Goal: Information Seeking & Learning: Learn about a topic

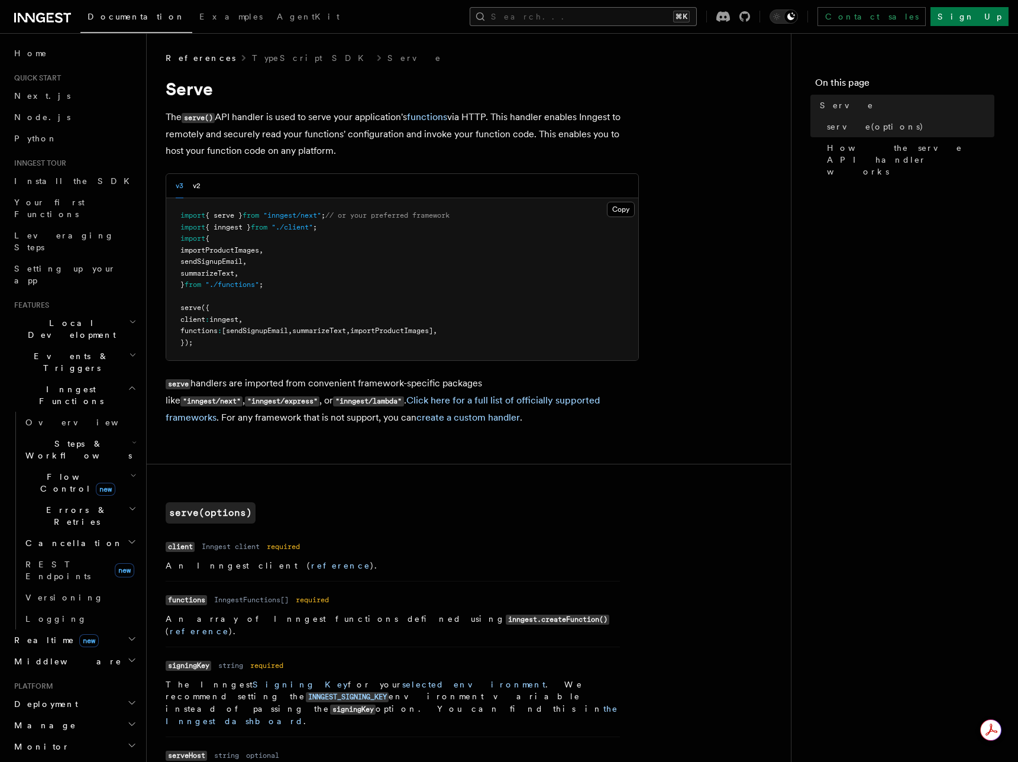
click at [697, 18] on button "Search... ⌘K" at bounding box center [583, 16] width 227 height 19
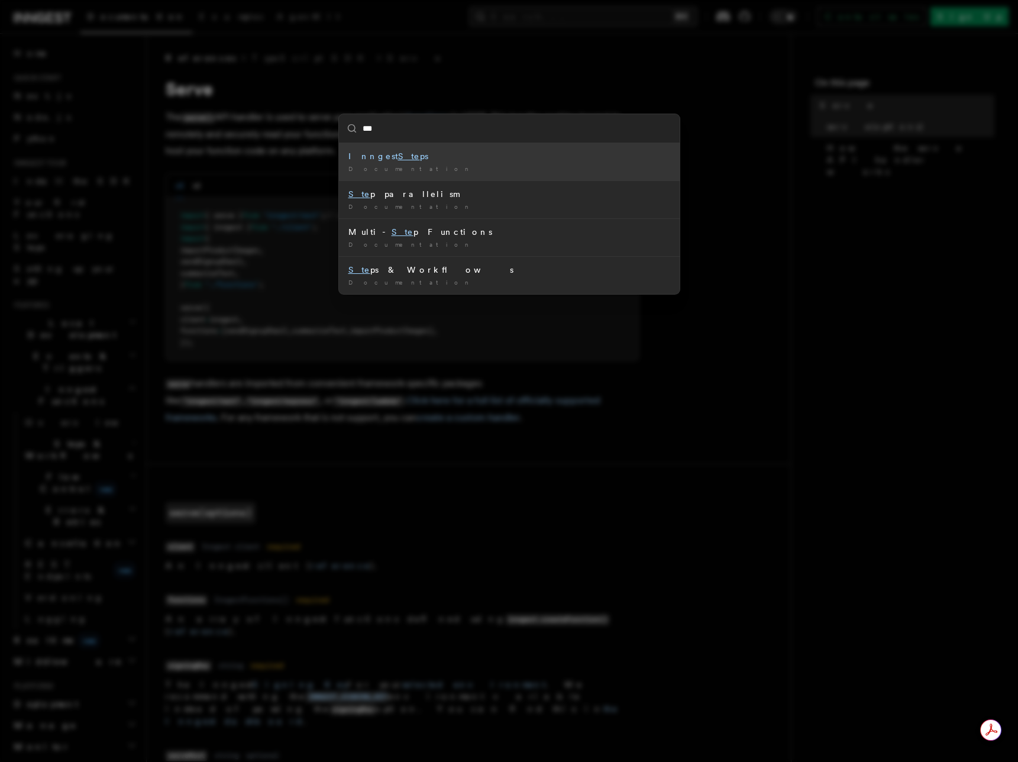
type input "****"
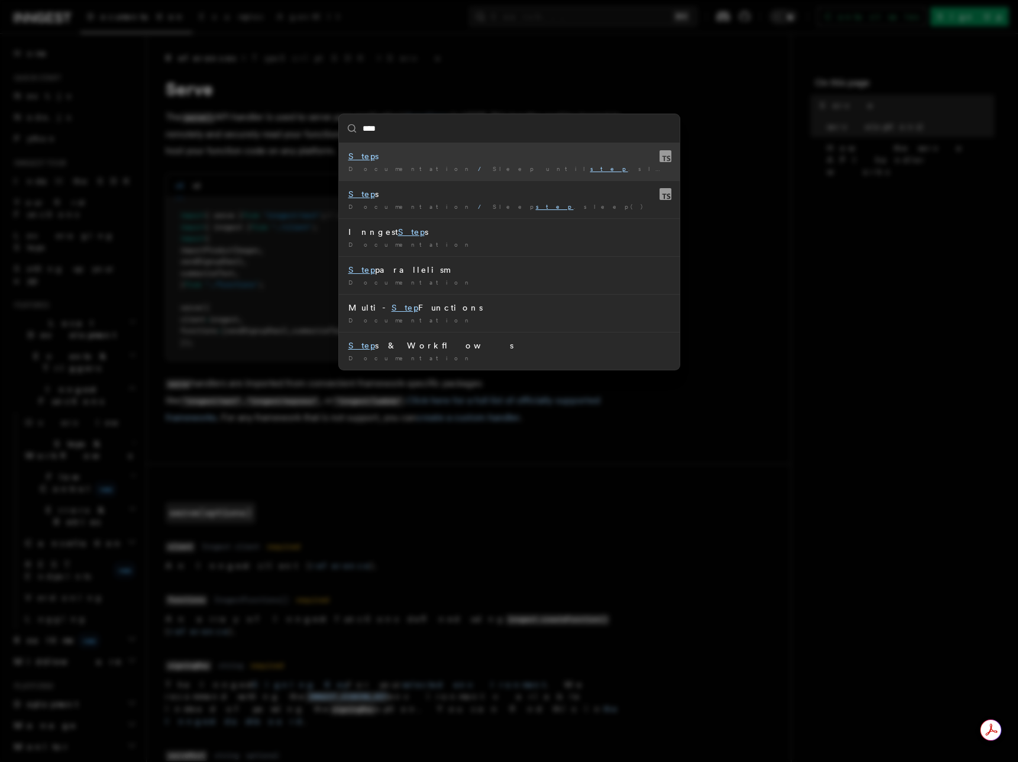
click at [359, 160] on mark "Step" at bounding box center [362, 155] width 27 height 9
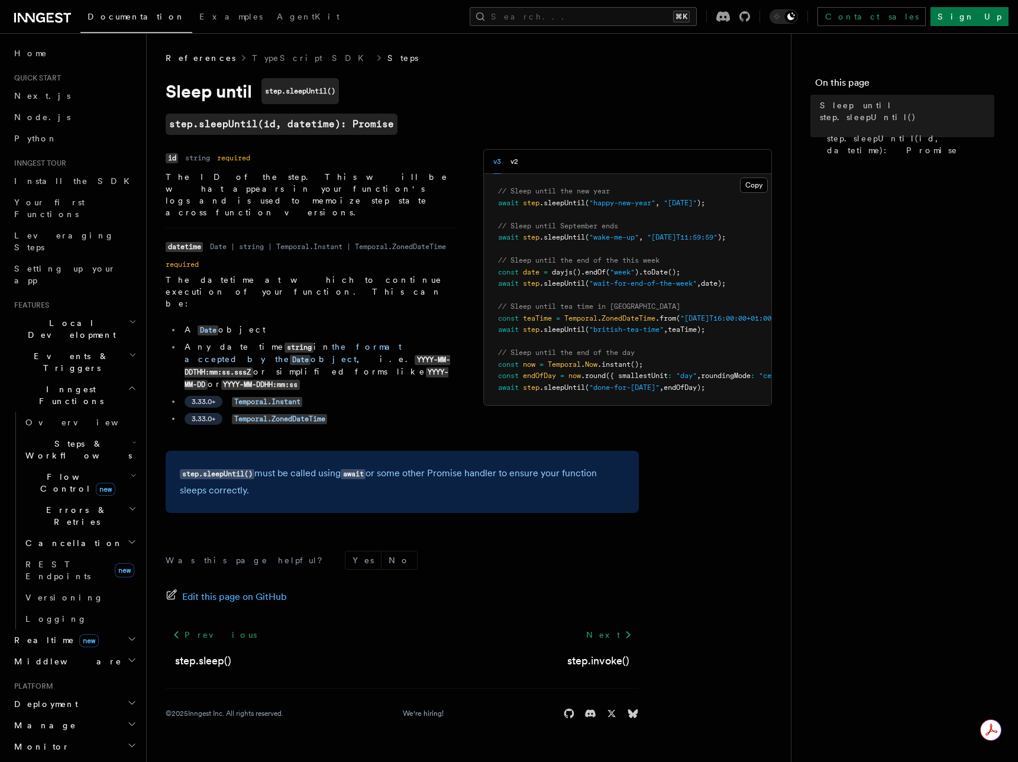
click at [388, 62] on link "Steps" at bounding box center [403, 58] width 31 height 12
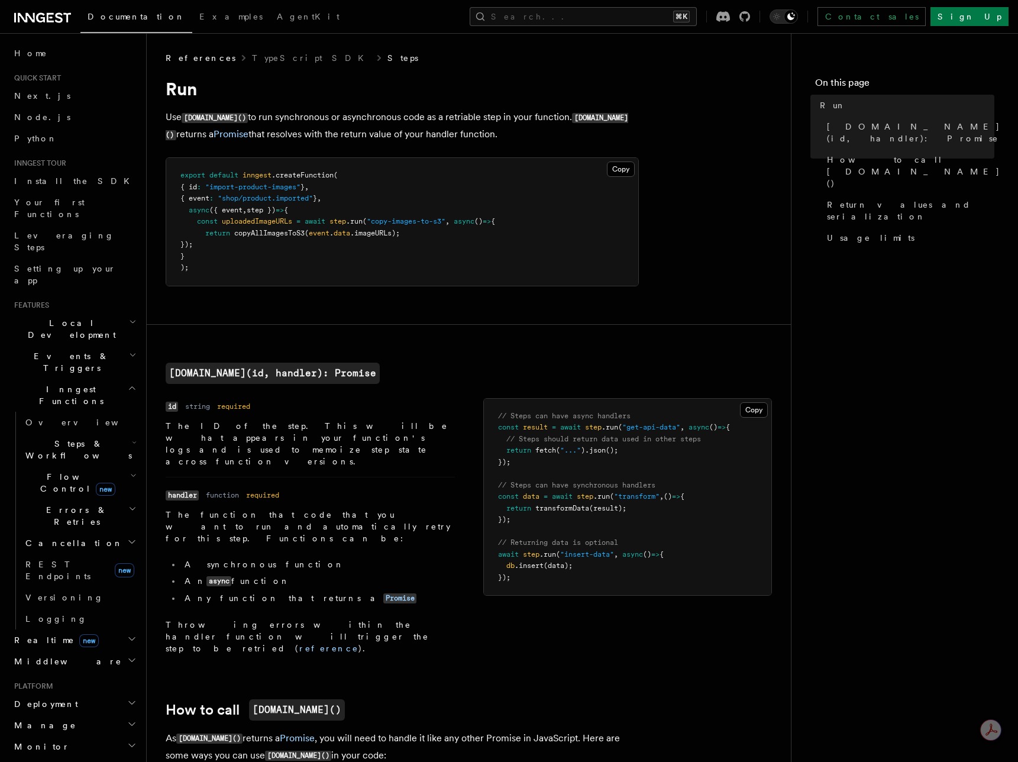
click at [388, 57] on link "Steps" at bounding box center [403, 58] width 31 height 12
click at [332, 131] on p "Use [DOMAIN_NAME]() to run synchronous or asynchronous code as a retriable step…" at bounding box center [402, 126] width 473 height 34
